Goal: Share content

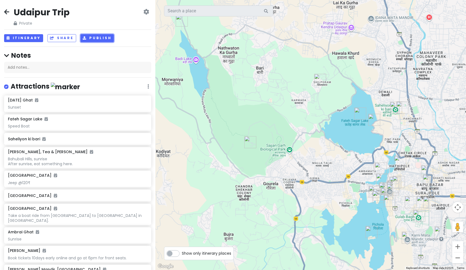
click at [83, 37] on icon "button" at bounding box center [85, 37] width 4 height 3
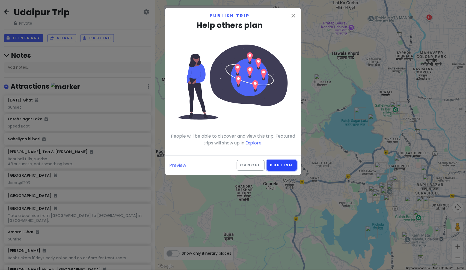
click at [287, 161] on button "Publish" at bounding box center [282, 165] width 30 height 11
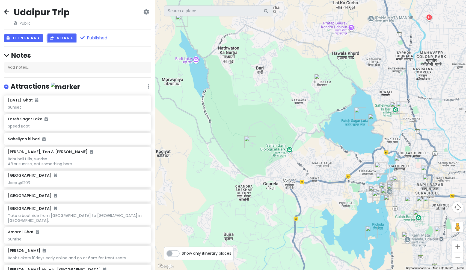
click at [72, 38] on button "Share" at bounding box center [62, 38] width 28 height 8
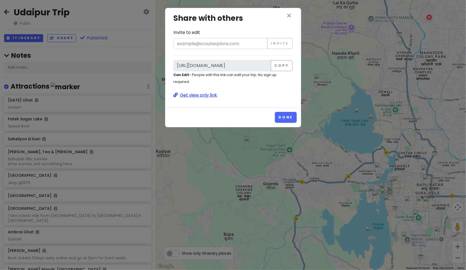
click at [190, 92] on p "Get view only link" at bounding box center [233, 95] width 119 height 7
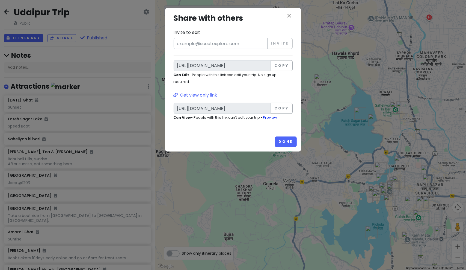
click at [265, 115] on link "Preview" at bounding box center [270, 117] width 14 height 5
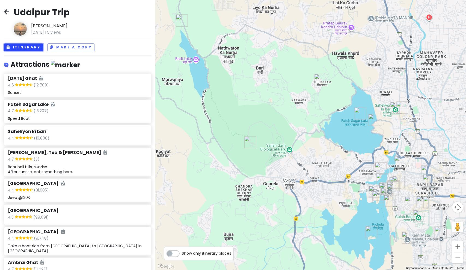
click at [33, 48] on button "Itinerary" at bounding box center [23, 47] width 39 height 8
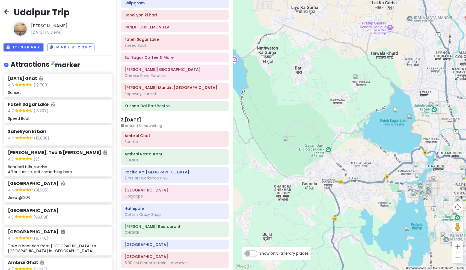
scroll to position [307, 0]
